Goal: Task Accomplishment & Management: Manage account settings

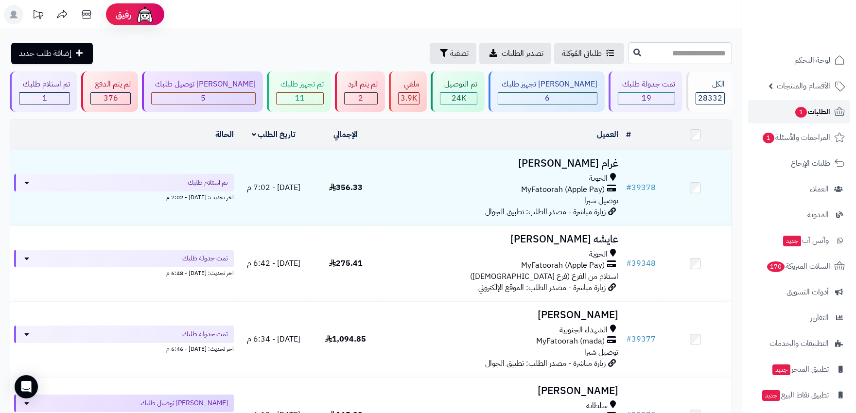
click at [830, 115] on link "الطلبات 1" at bounding box center [799, 111] width 102 height 23
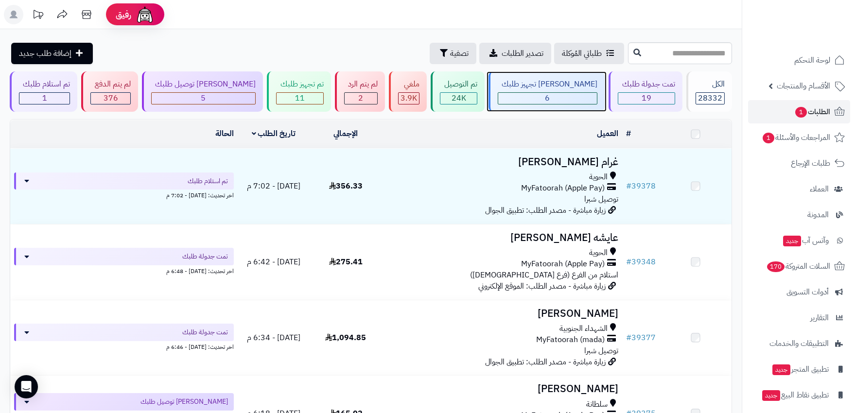
click at [534, 102] on div "6" at bounding box center [547, 98] width 99 height 11
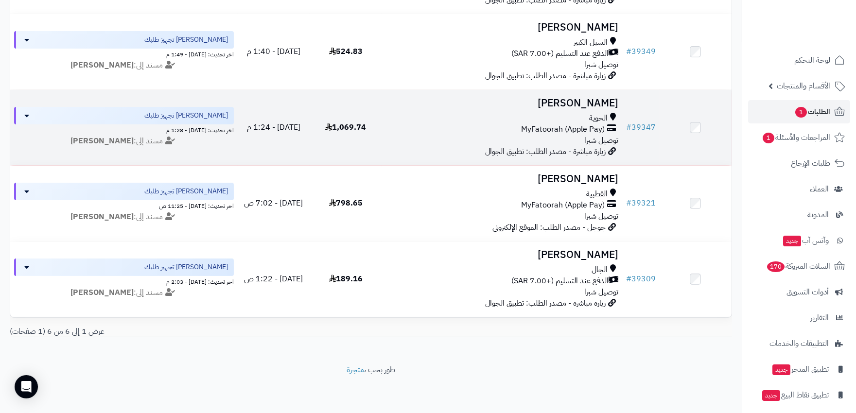
scroll to position [241, 0]
